Goal: Find contact information: Find contact information

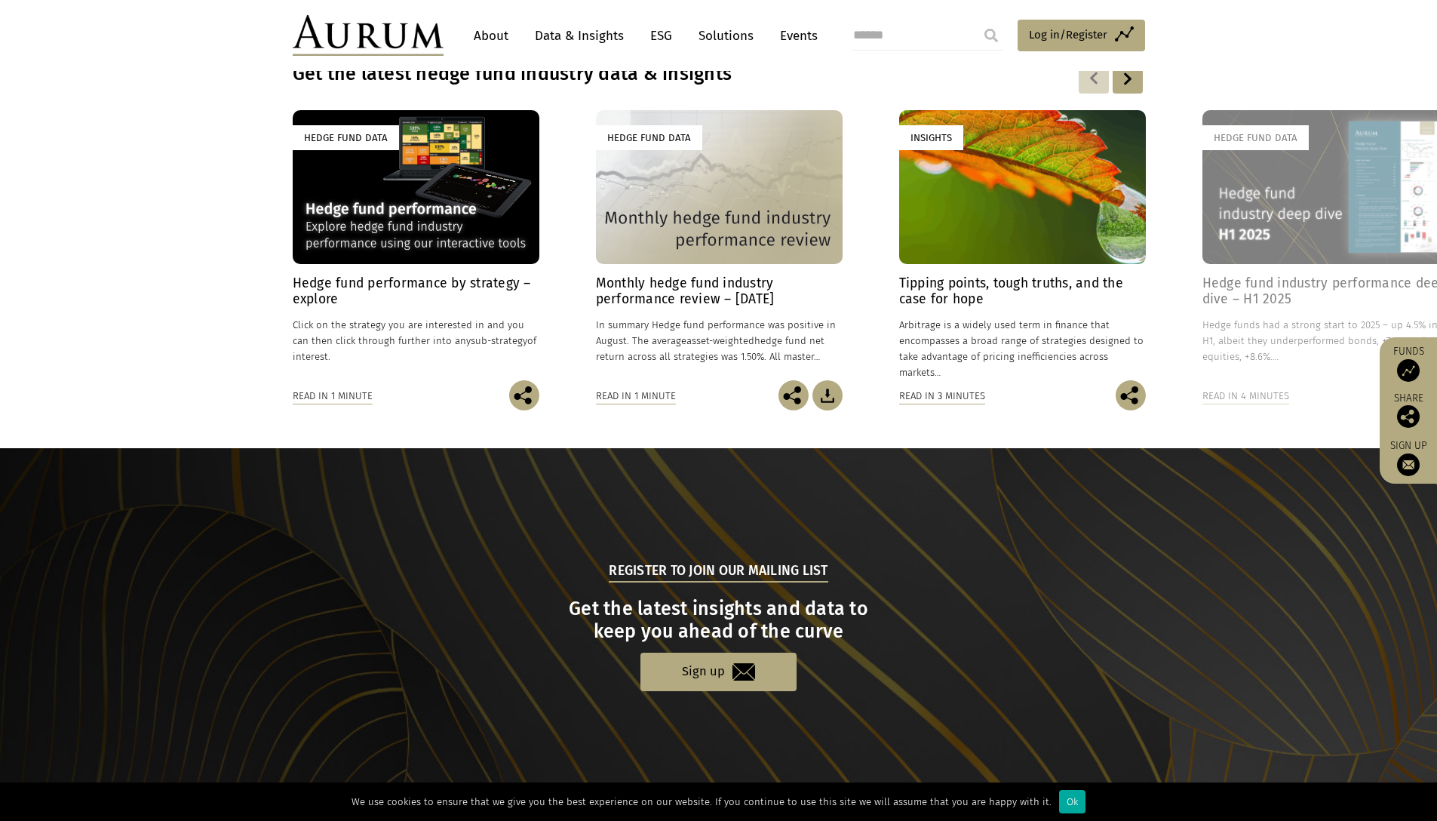
scroll to position [1291, 0]
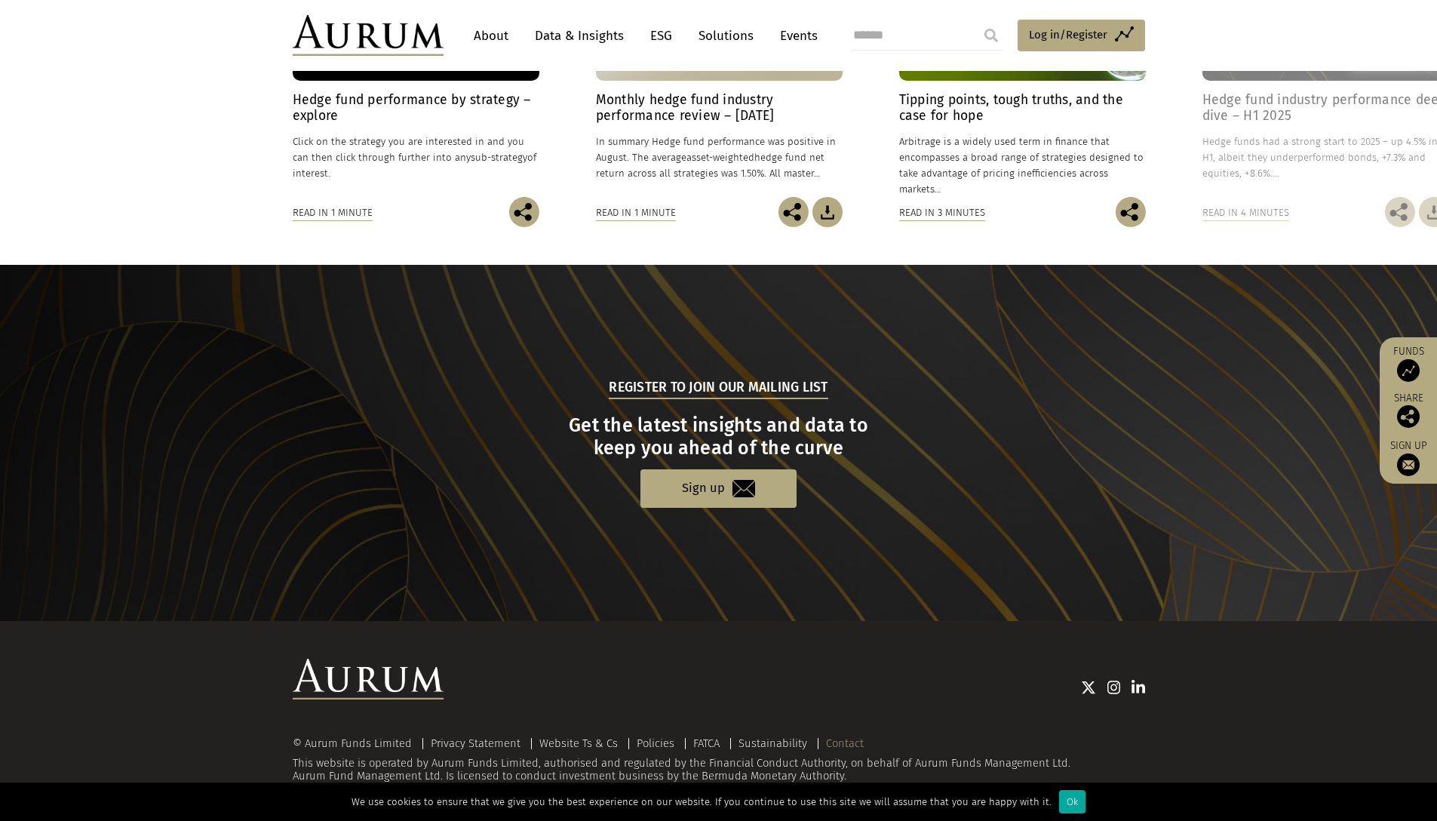
click at [842, 745] on link "Contact" at bounding box center [845, 743] width 38 height 14
